Goal: Information Seeking & Learning: Learn about a topic

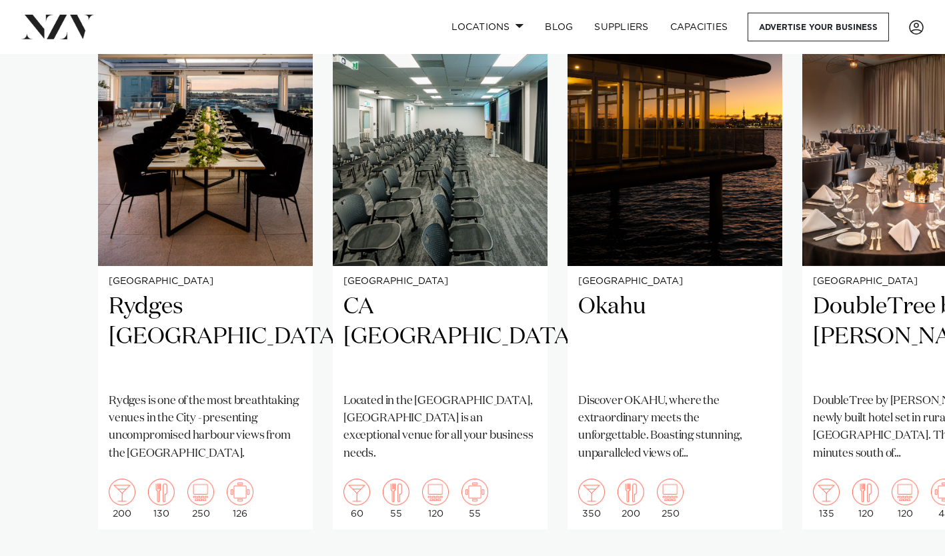
scroll to position [994, 0]
click at [428, 314] on h2 "CA [GEOGRAPHIC_DATA]" at bounding box center [440, 337] width 193 height 90
click at [406, 328] on h2 "CA [GEOGRAPHIC_DATA]" at bounding box center [440, 337] width 193 height 90
click at [406, 320] on h2 "CA [GEOGRAPHIC_DATA]" at bounding box center [440, 337] width 193 height 90
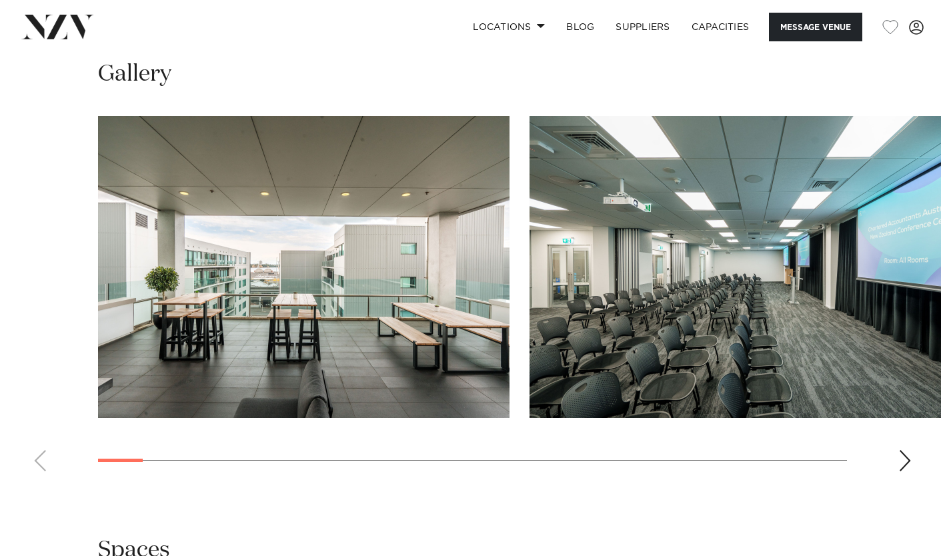
scroll to position [1198, 0]
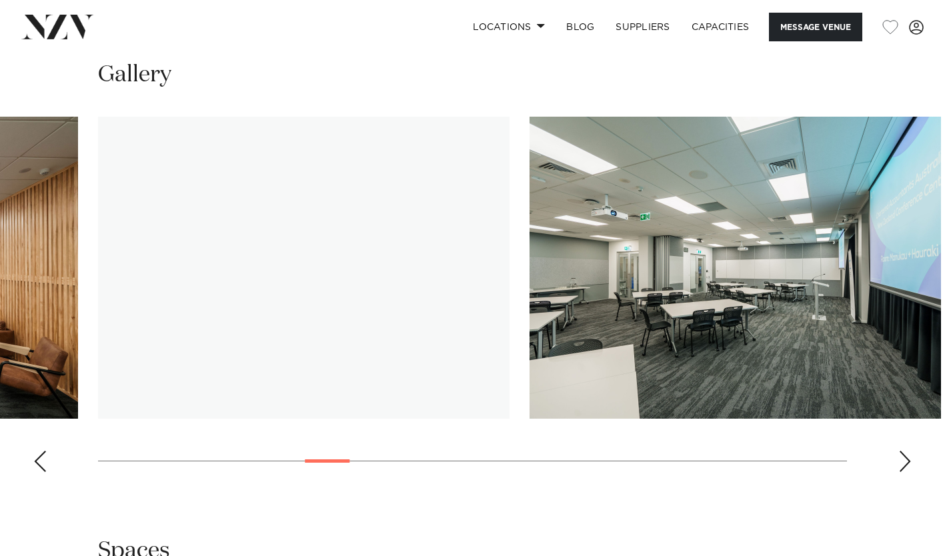
click at [361, 306] on img "9 / 29" at bounding box center [304, 268] width 412 height 302
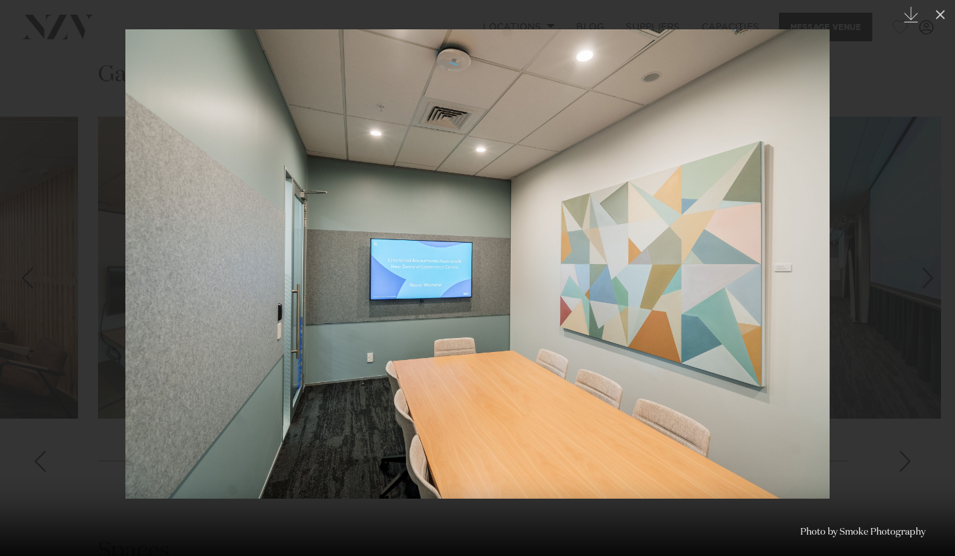
click at [943, 17] on icon at bounding box center [940, 14] width 9 height 9
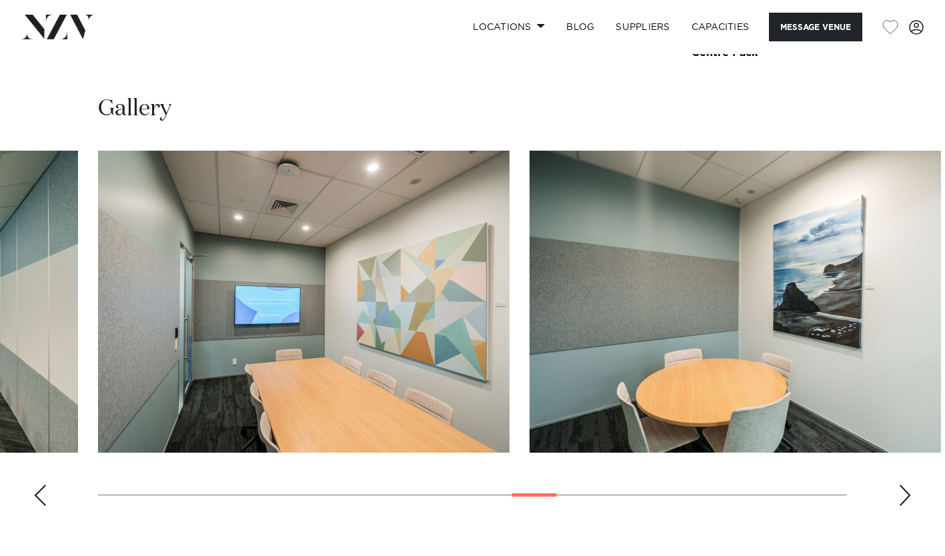
scroll to position [1154, 0]
